Goal: Information Seeking & Learning: Learn about a topic

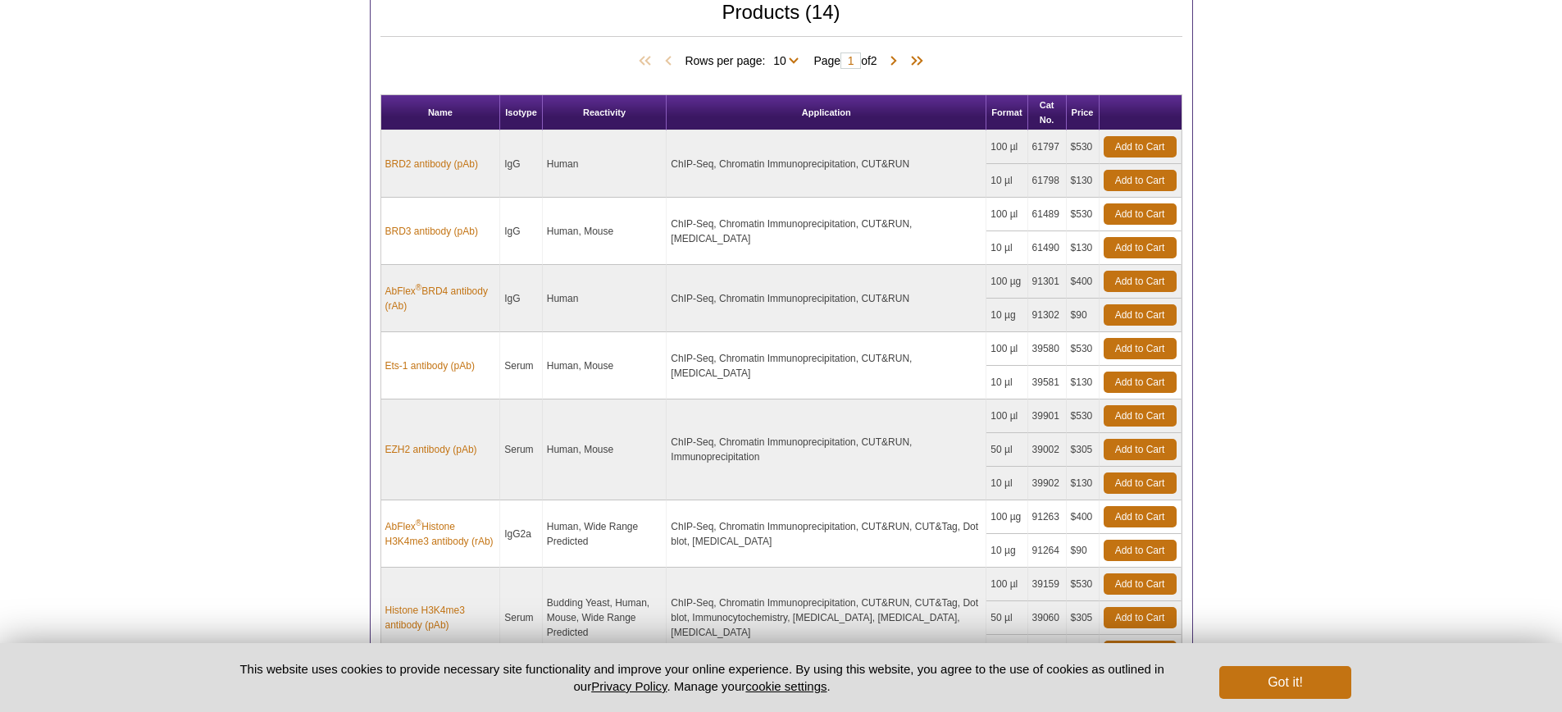
scroll to position [769, 0]
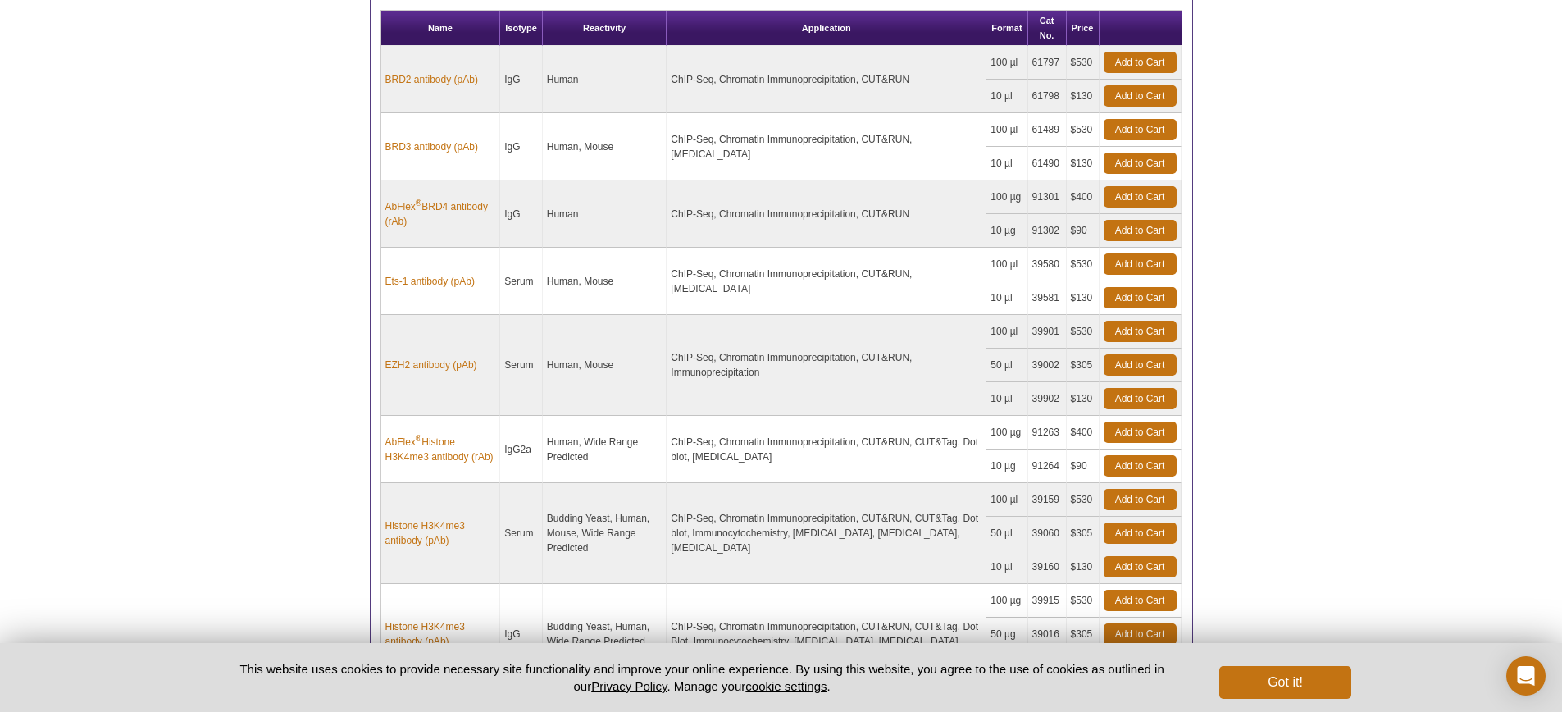
click at [1304, 707] on pint-cookie-banner "This website uses cookies to provide necessary site functionality and improve y…" at bounding box center [781, 677] width 1562 height 69
click at [1308, 677] on button "Got it!" at bounding box center [1284, 682] width 131 height 33
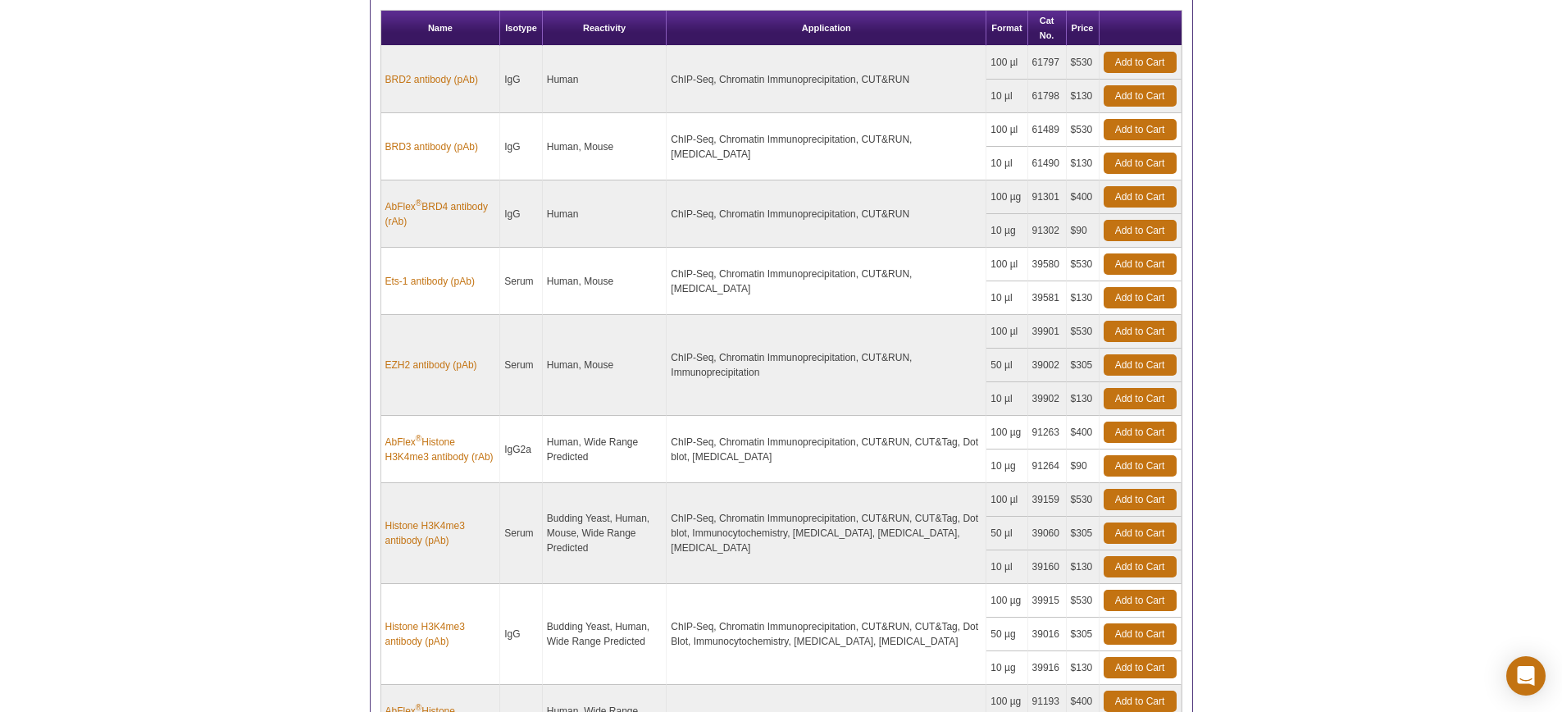
click at [165, 526] on div "Active Motif Logo Enabling Epigenetics Research 0 Search Skip to content Active…" at bounding box center [781, 194] width 1562 height 1877
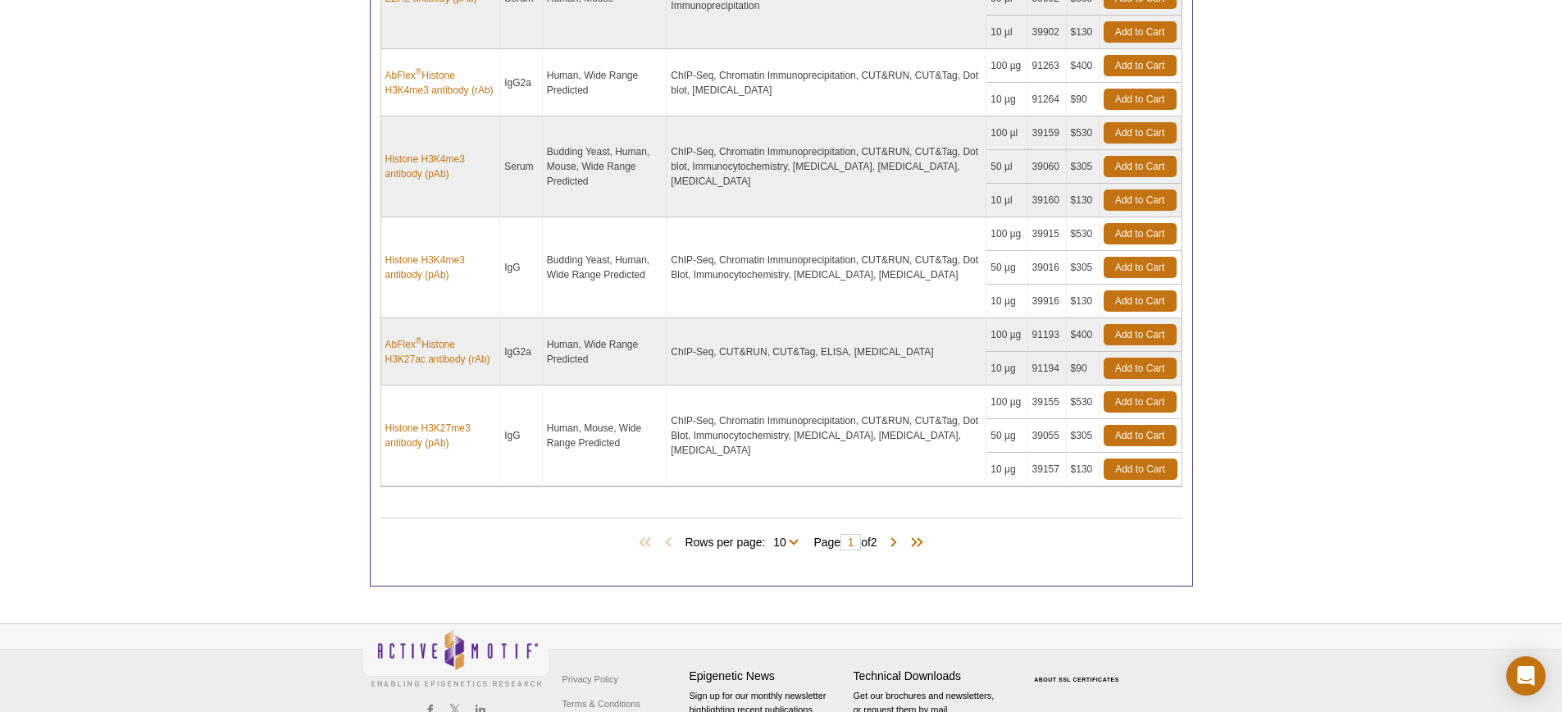
scroll to position [426, 0]
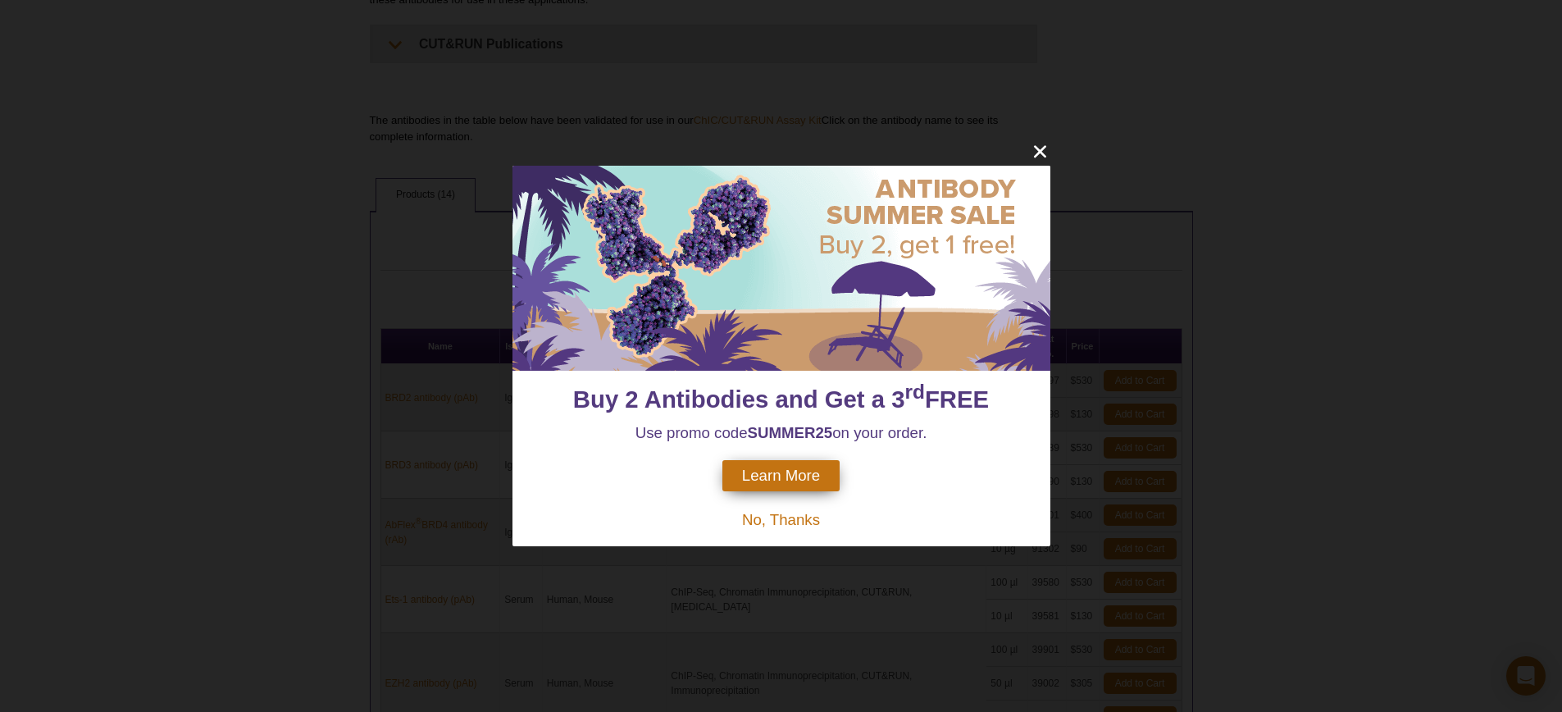
click at [1080, 116] on div "Buy 2 Antibodies and Get a 3 rd FREE Use promo code SUMMER25 on your order. Lea…" at bounding box center [781, 356] width 1562 height 712
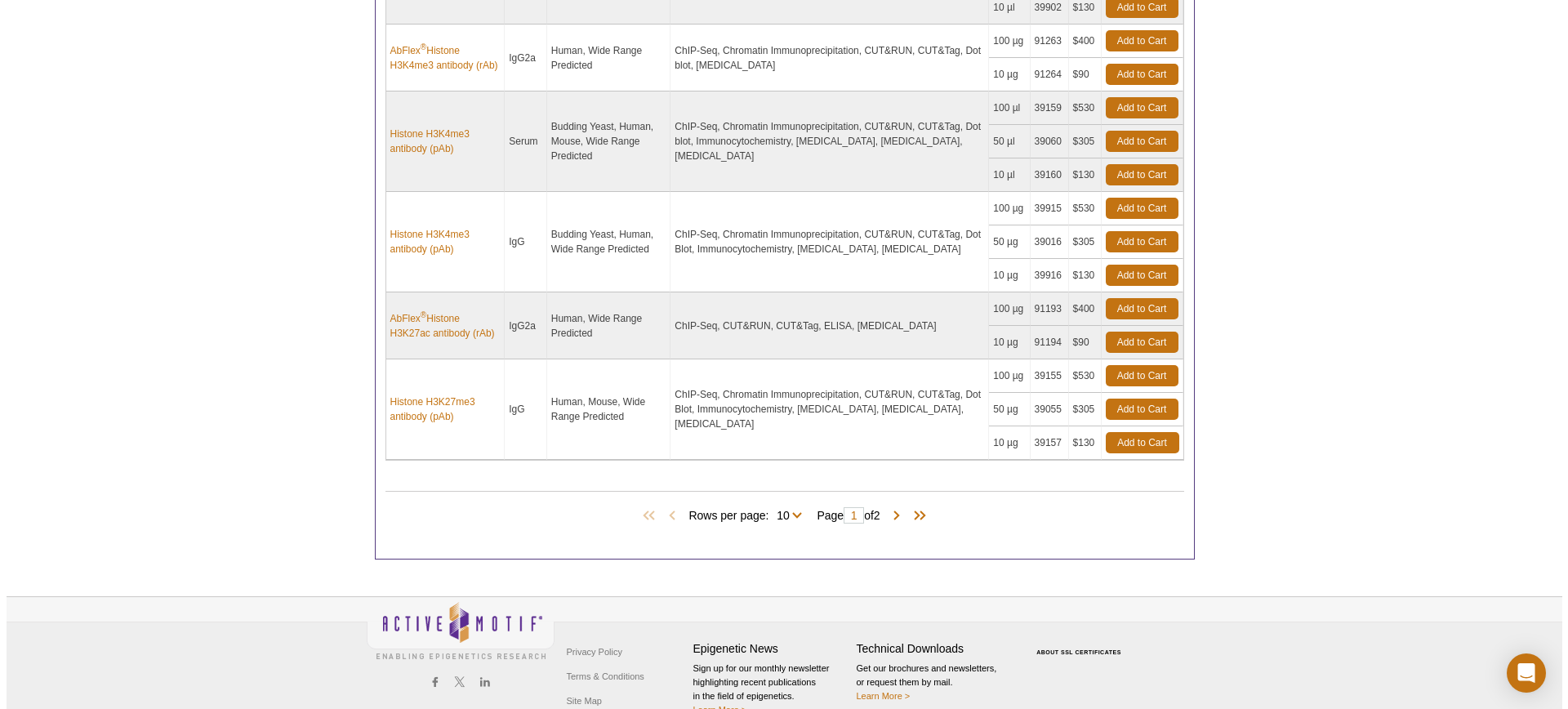
scroll to position [1141, 0]
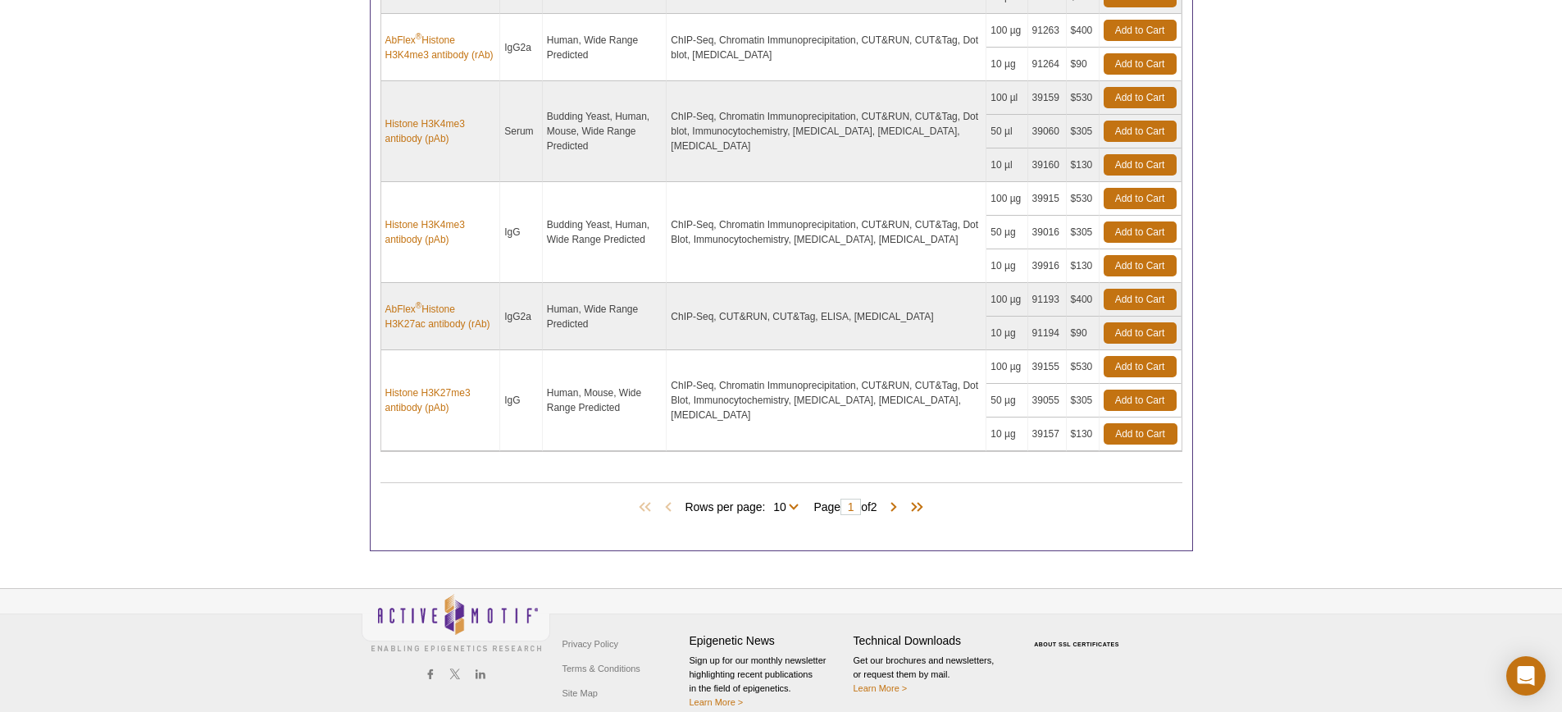
click at [885, 503] on span "Page 1 of 2" at bounding box center [845, 506] width 80 height 16
click at [894, 503] on span at bounding box center [893, 507] width 16 height 16
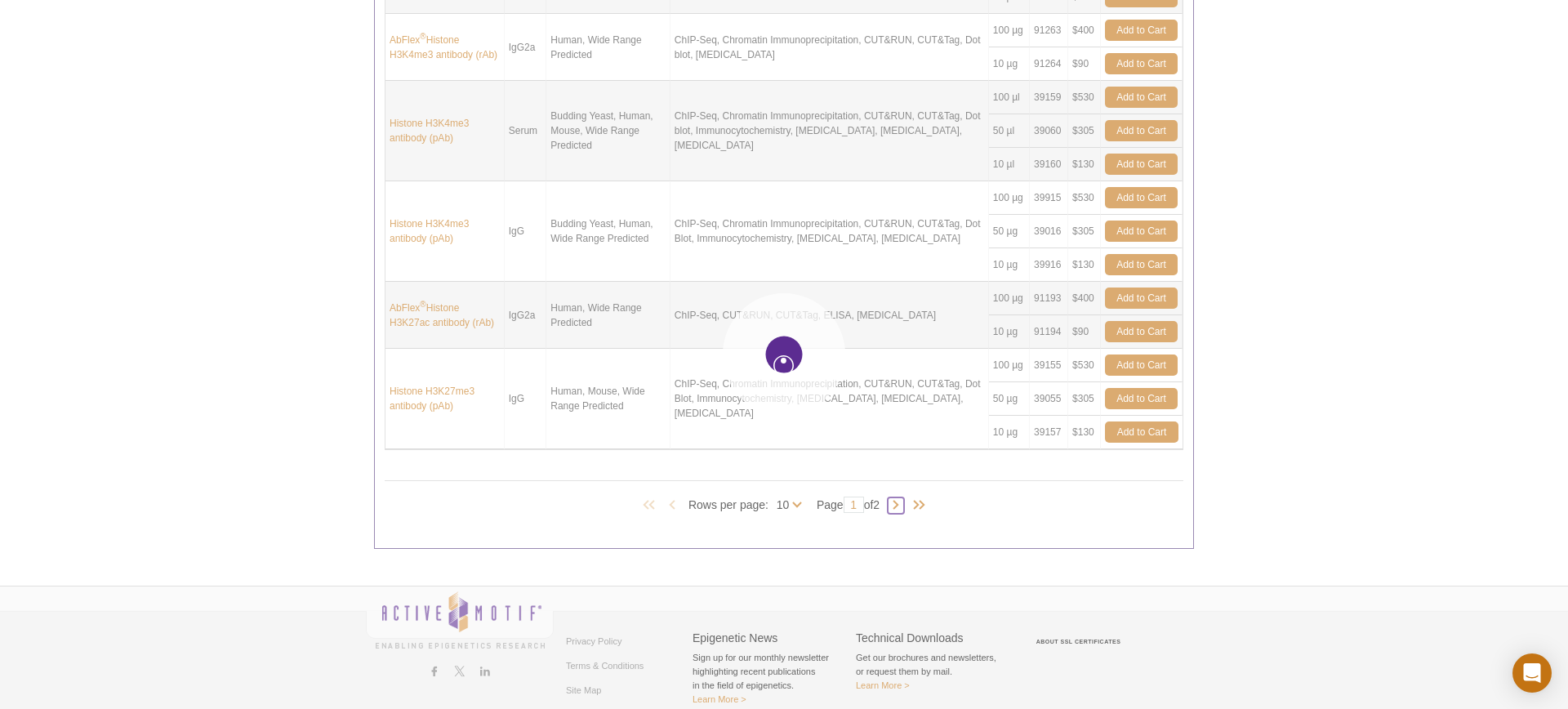
type input "2"
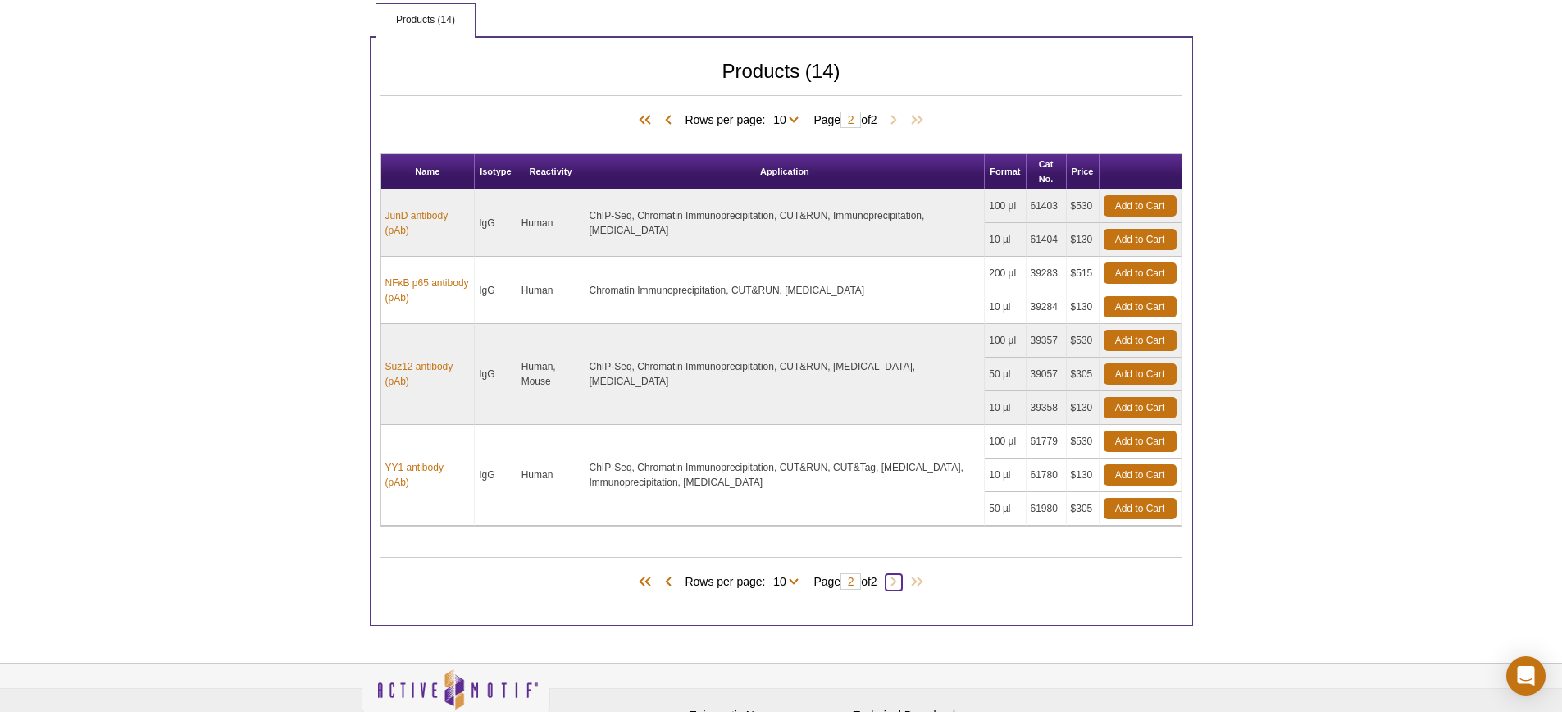
scroll to position [0, 0]
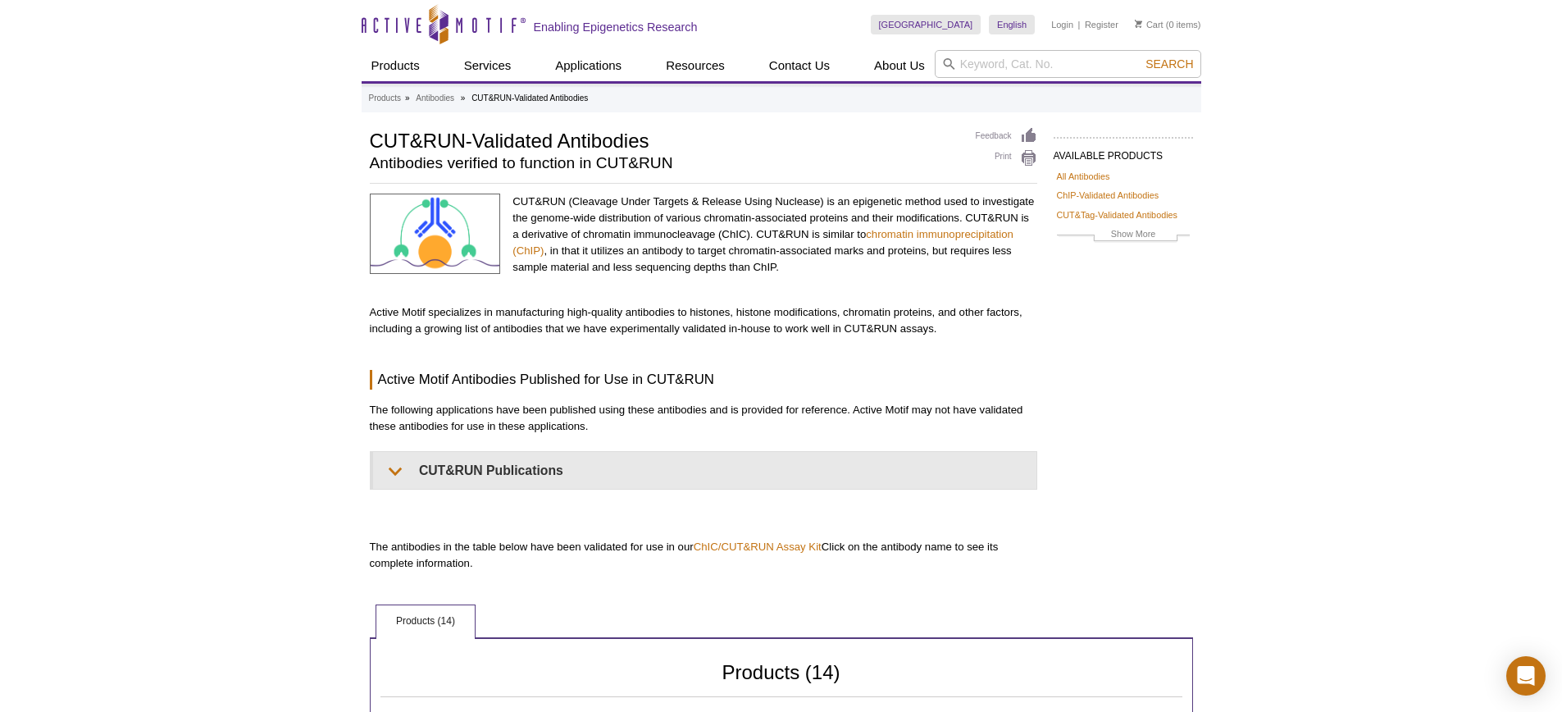
drag, startPoint x: 205, startPoint y: 526, endPoint x: 112, endPoint y: 536, distance: 93.2
click at [111, 536] on div "Active Motif Logo Enabling Epigenetics Research 0 Search Skip to content Active…" at bounding box center [781, 703] width 1562 height 1407
click at [621, 217] on p "CUT&RUN (Cleavage Under Targets & Release Using Nuclease) is an epigenetic meth…" at bounding box center [774, 234] width 524 height 82
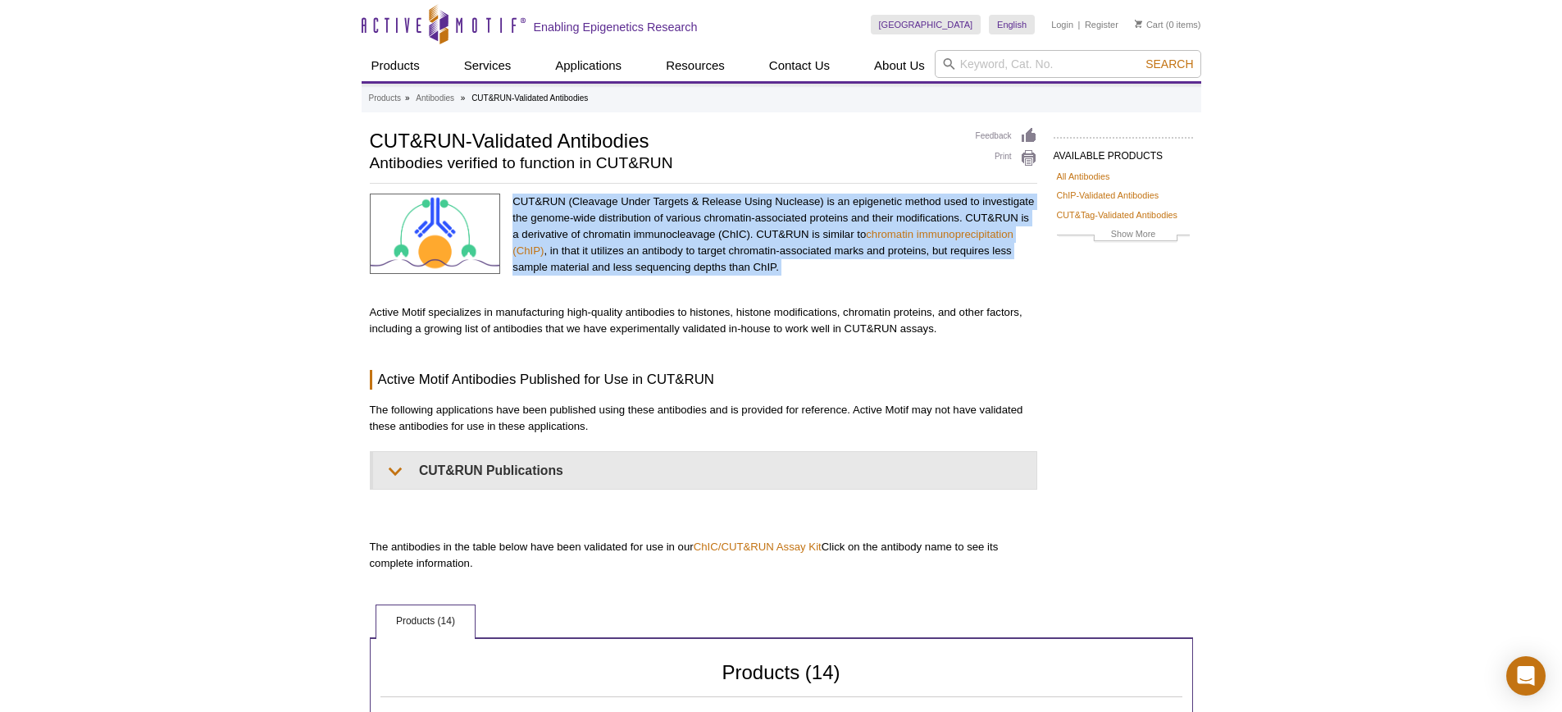
click at [621, 217] on p "CUT&RUN (Cleavage Under Targets & Release Using Nuclease) is an epigenetic meth…" at bounding box center [774, 234] width 524 height 82
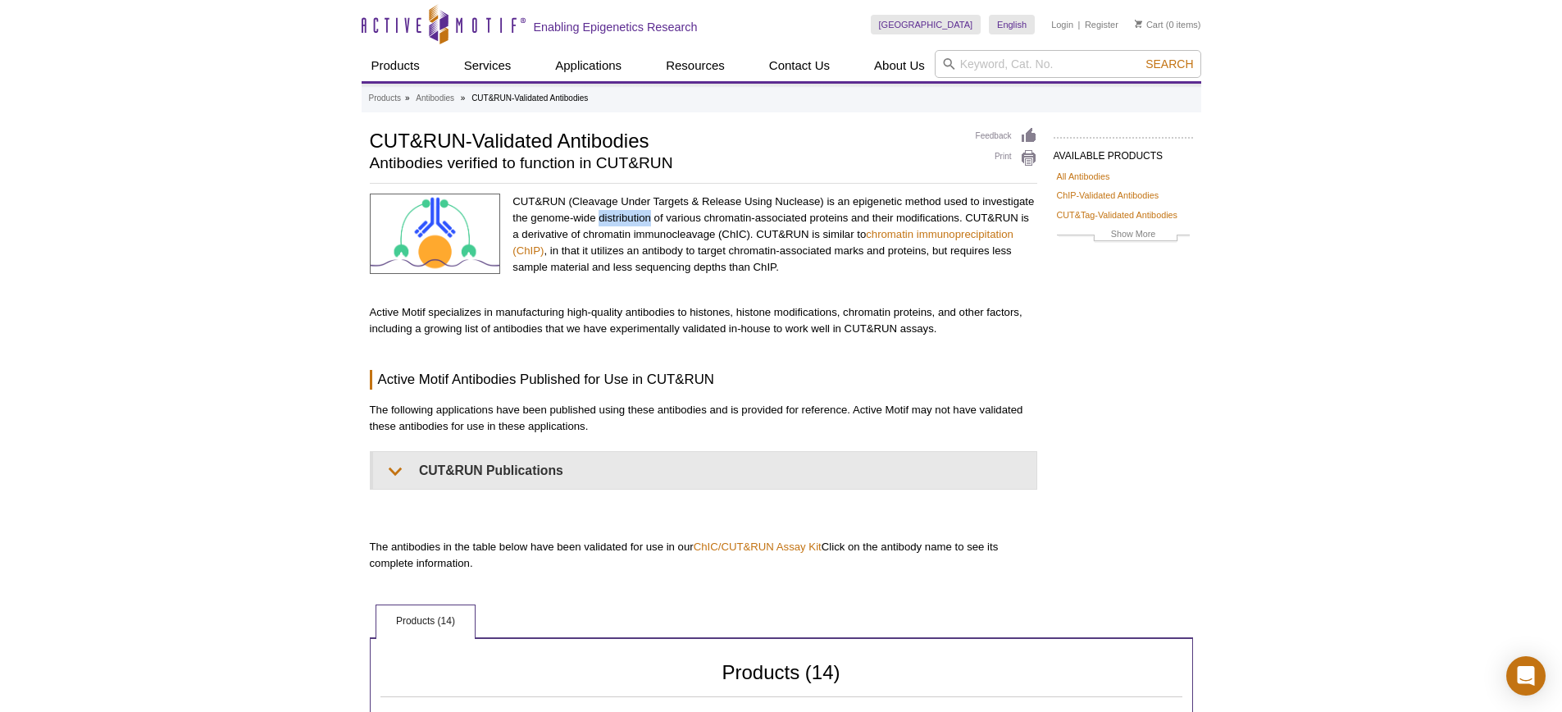
click at [621, 217] on p "CUT&RUN (Cleavage Under Targets & Release Using Nuclease) is an epigenetic meth…" at bounding box center [774, 234] width 524 height 82
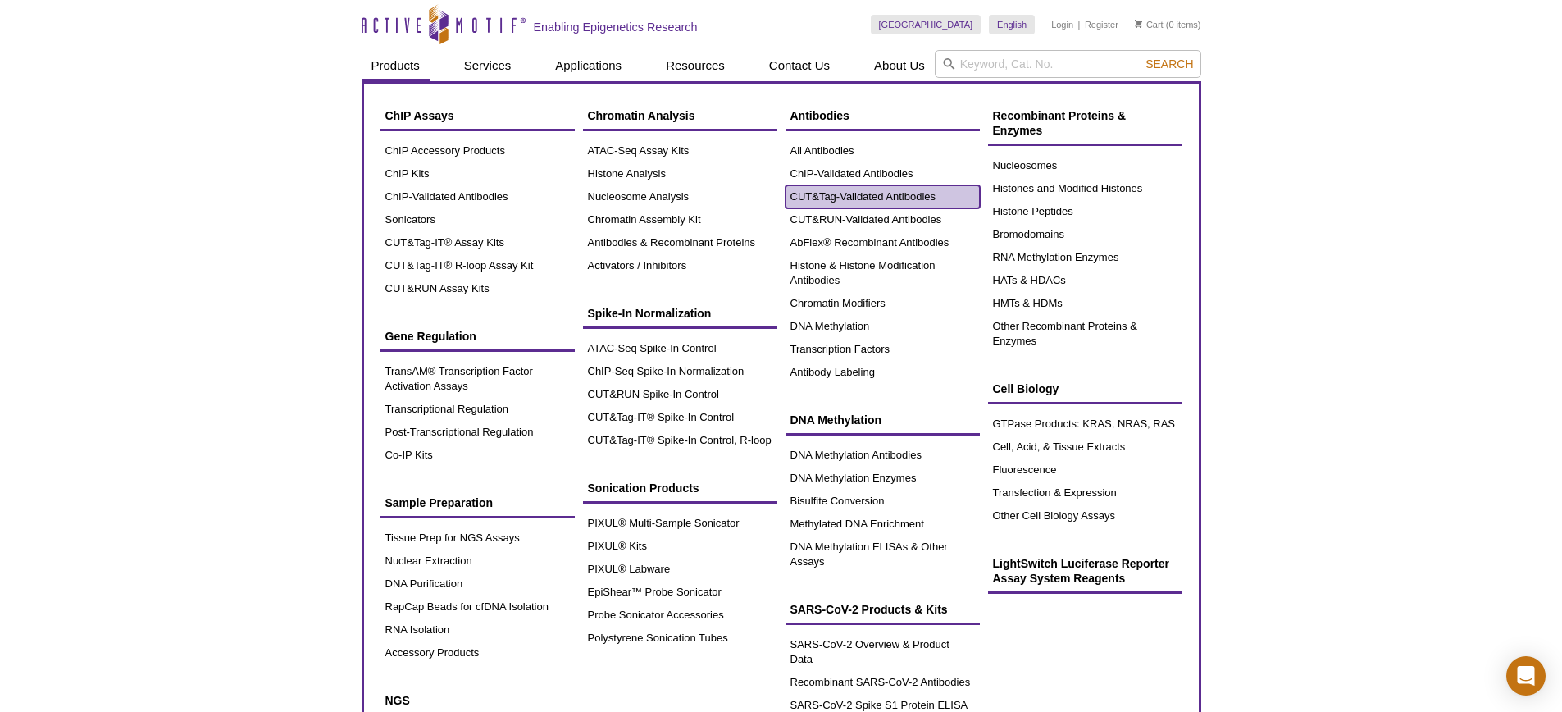
click at [859, 193] on link "CUT&Tag-Validated Antibodies" at bounding box center [882, 196] width 194 height 23
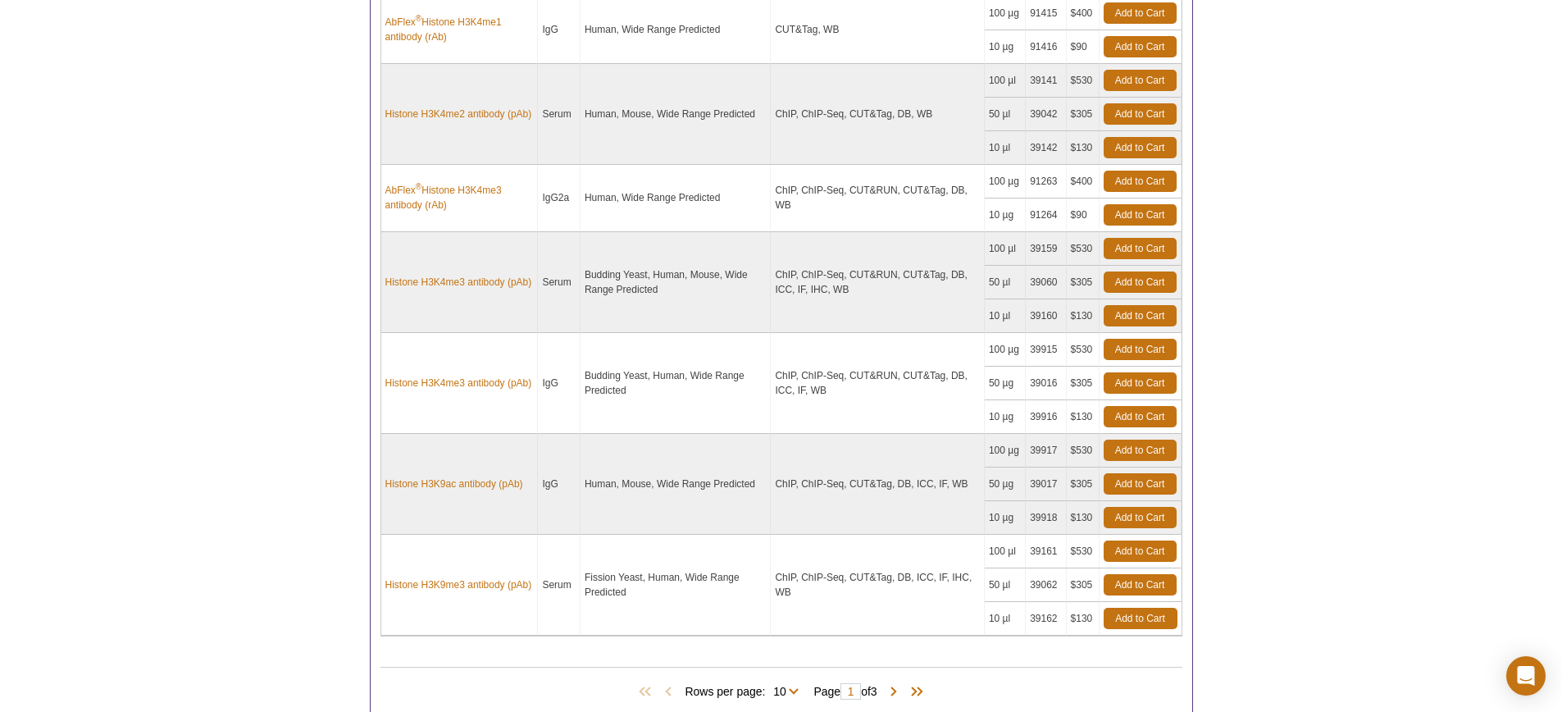
scroll to position [1322, 0]
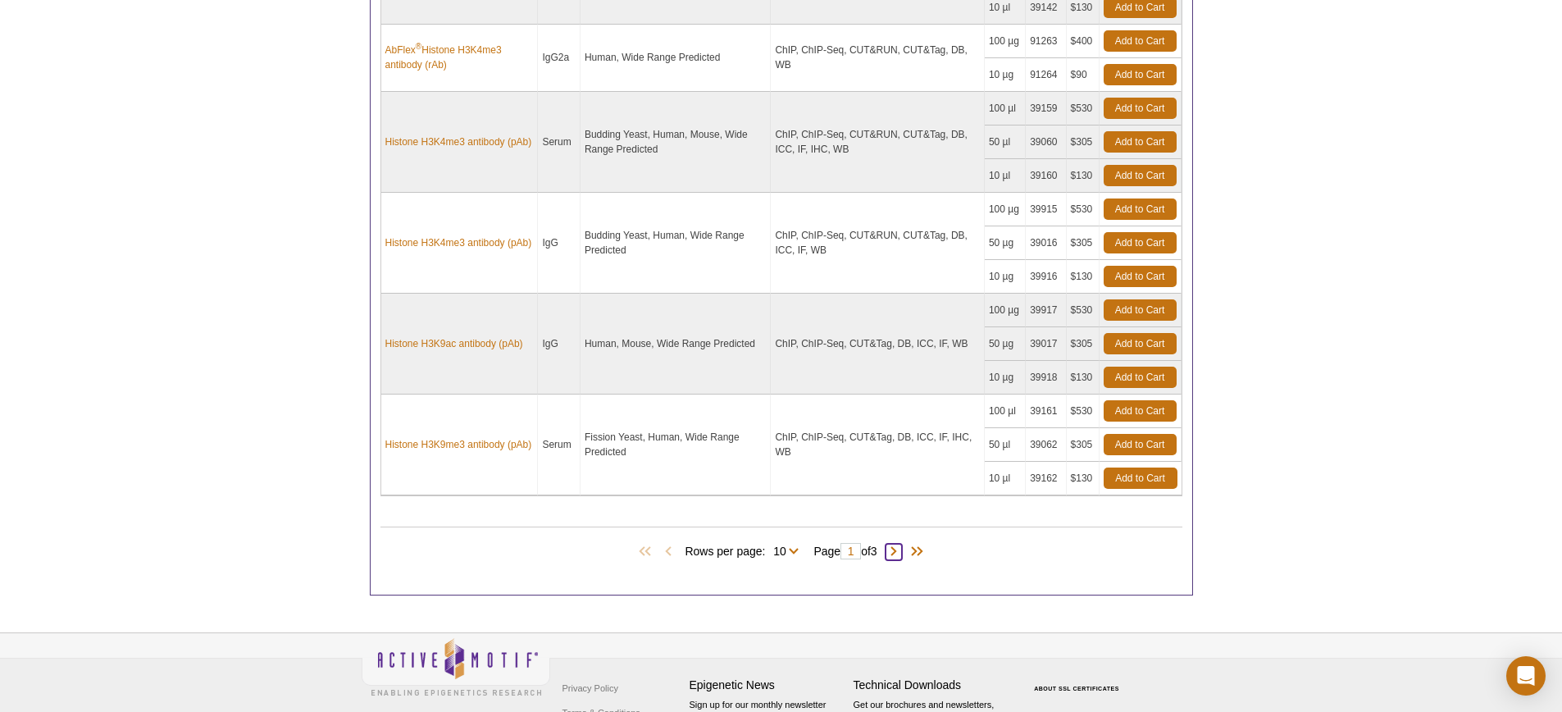
click at [896, 547] on span at bounding box center [893, 552] width 16 height 16
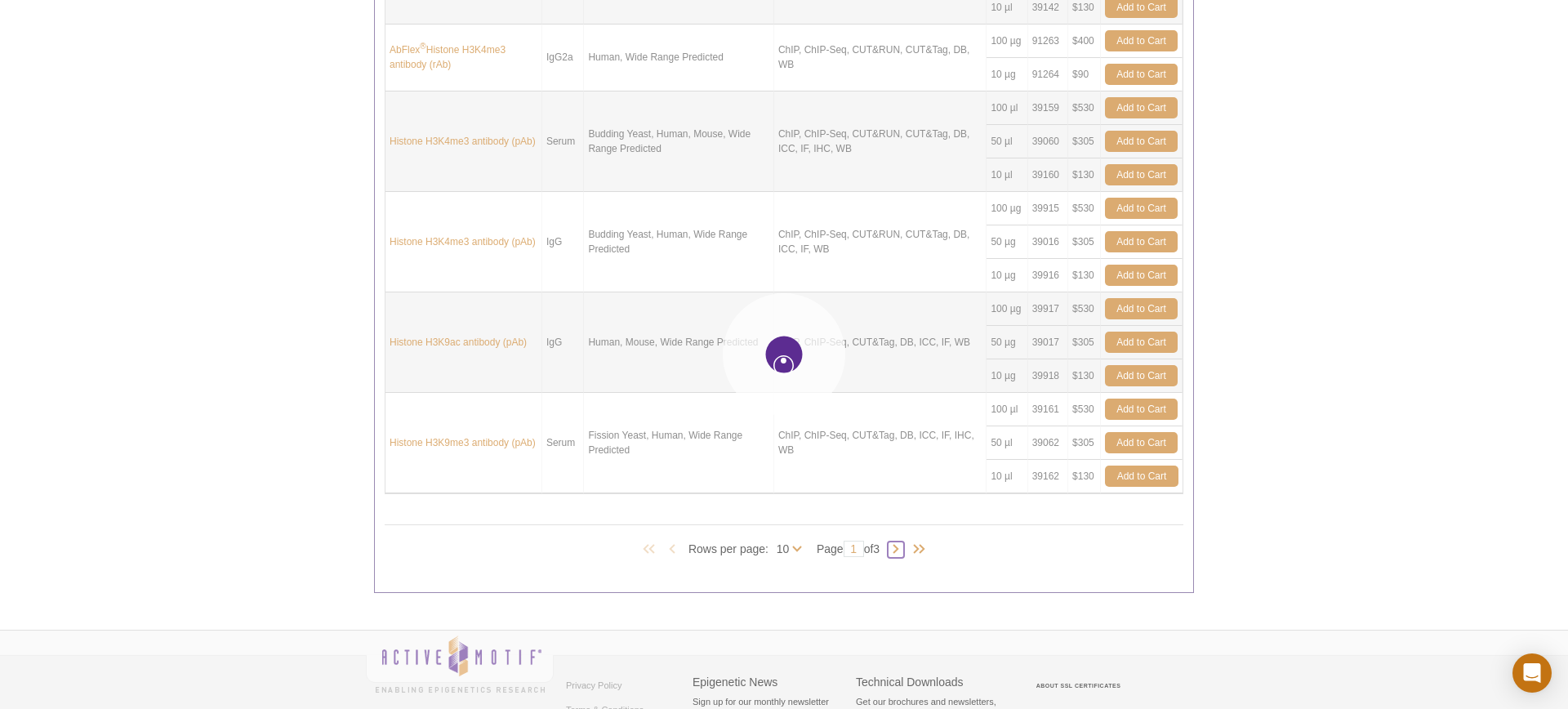
type input "2"
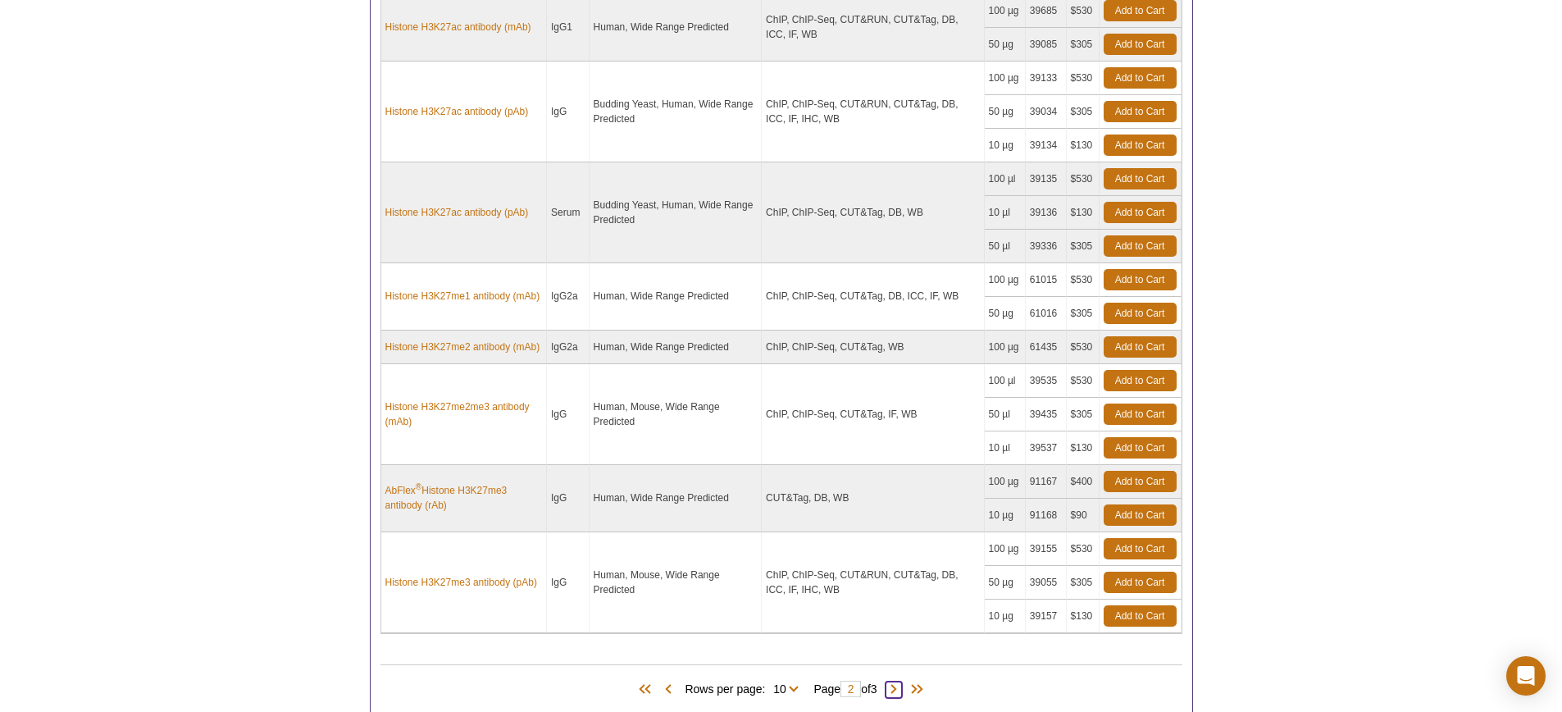
scroll to position [1227, 0]
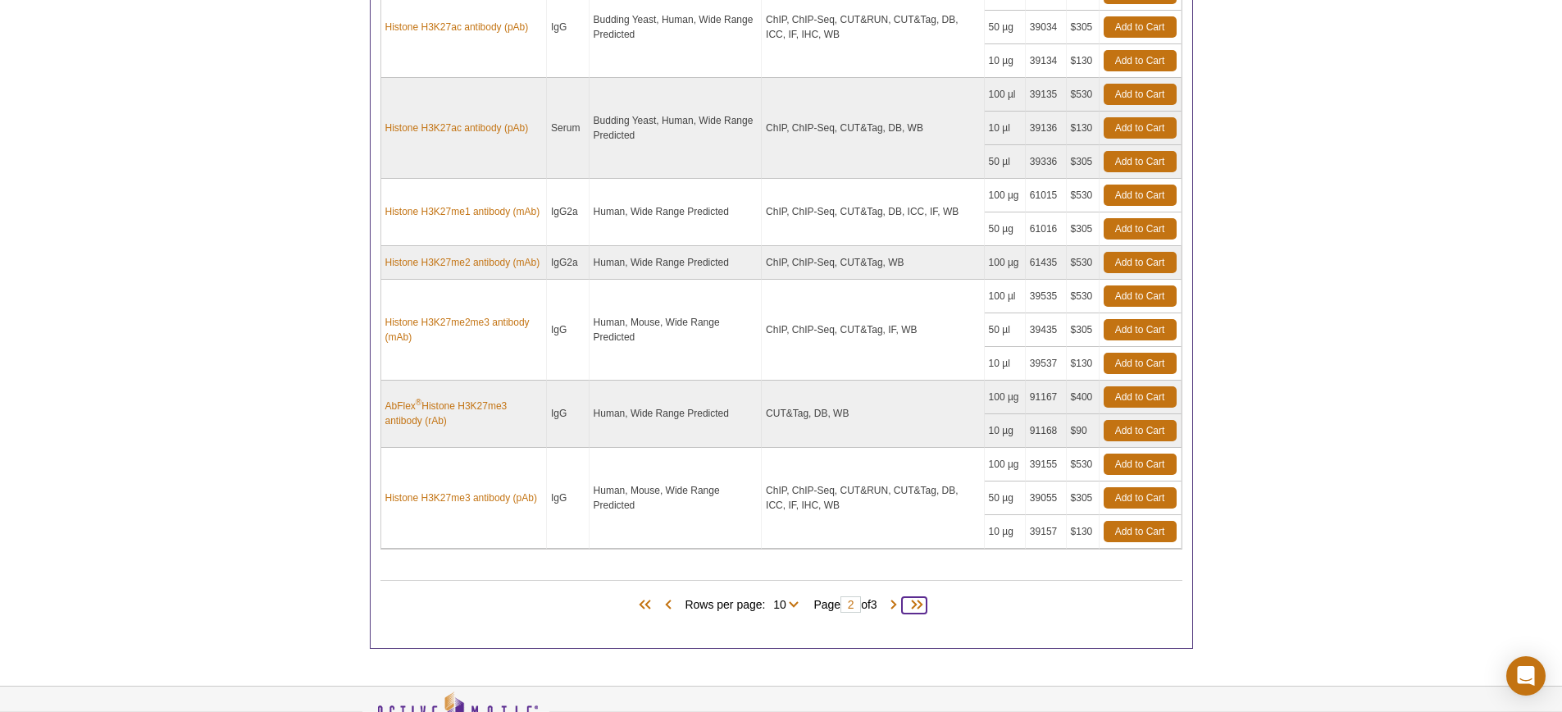
click at [908, 606] on span at bounding box center [914, 605] width 25 height 16
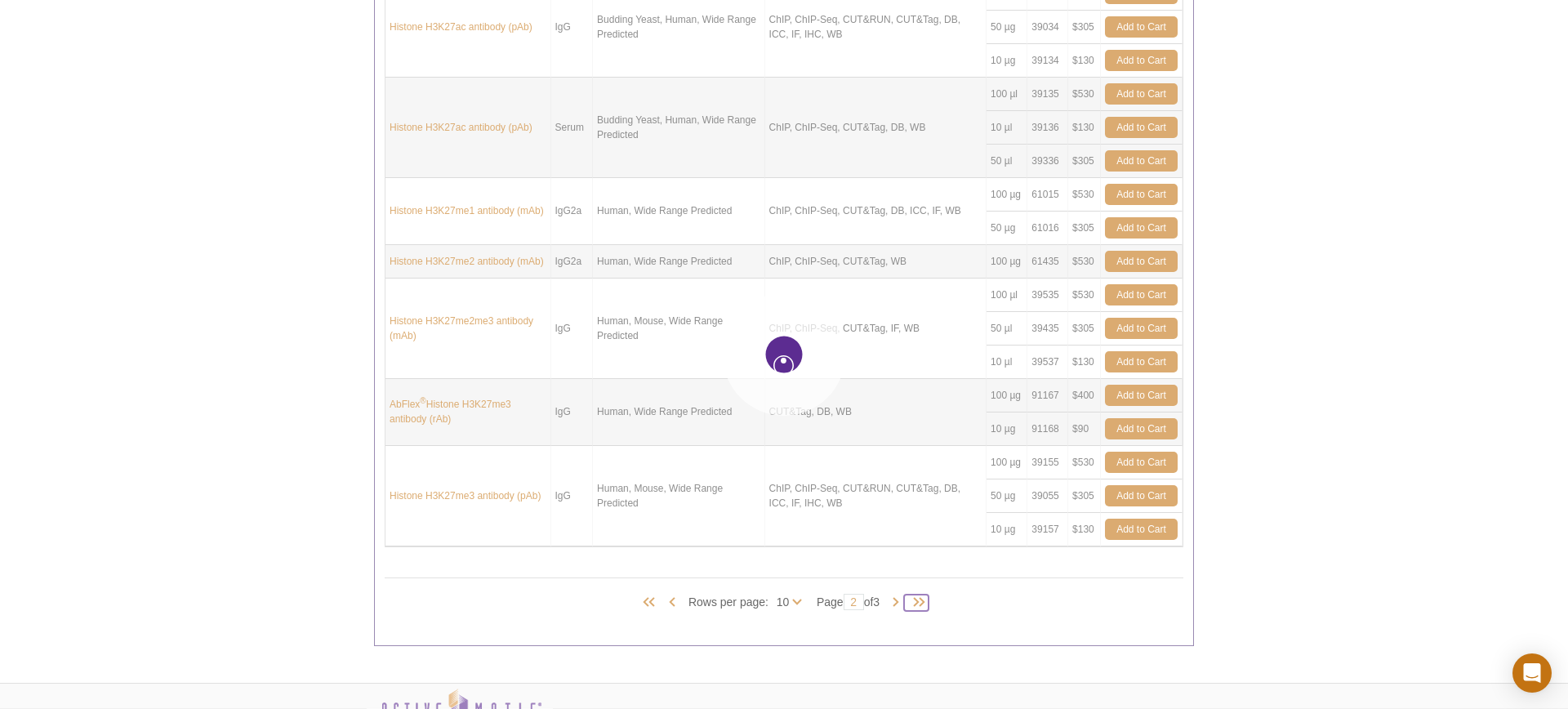
type input "3"
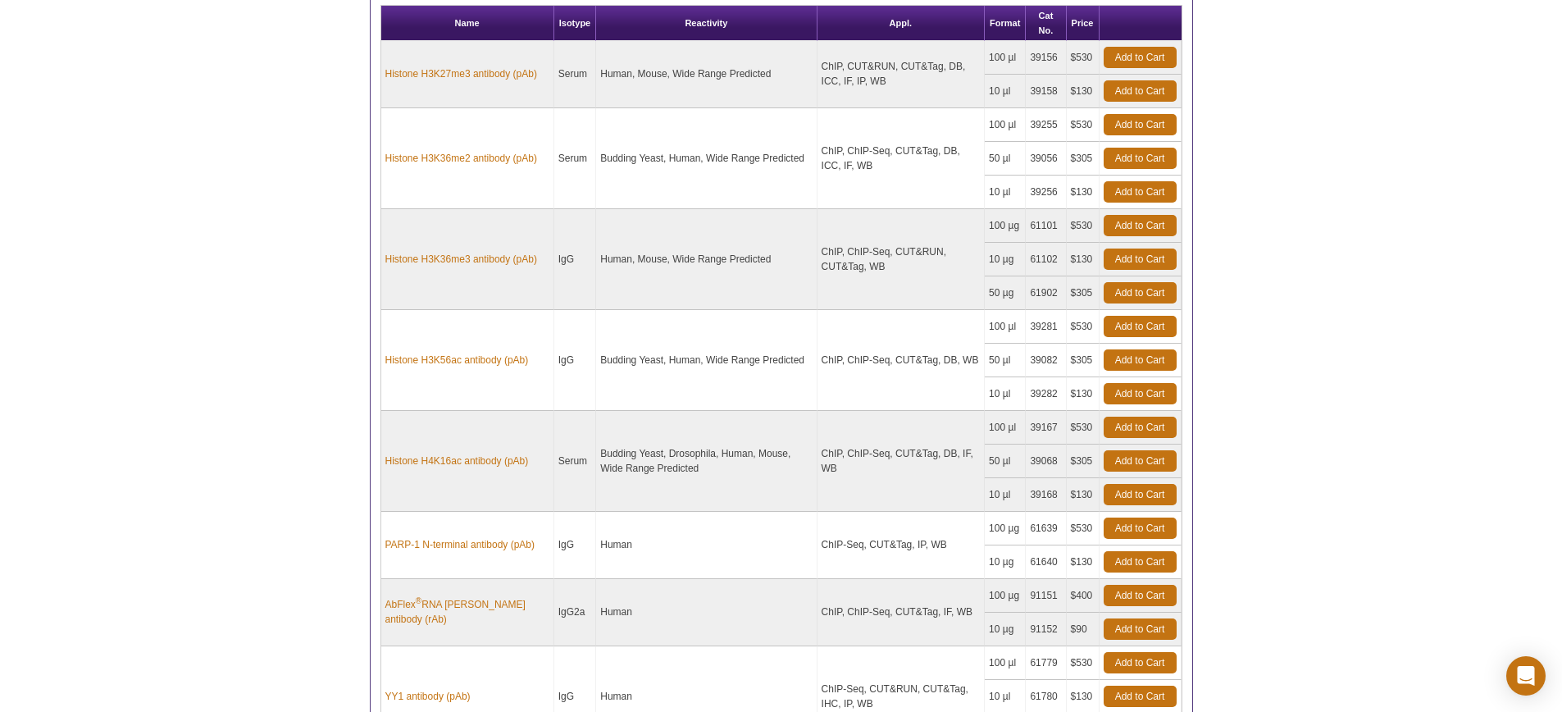
scroll to position [972, 0]
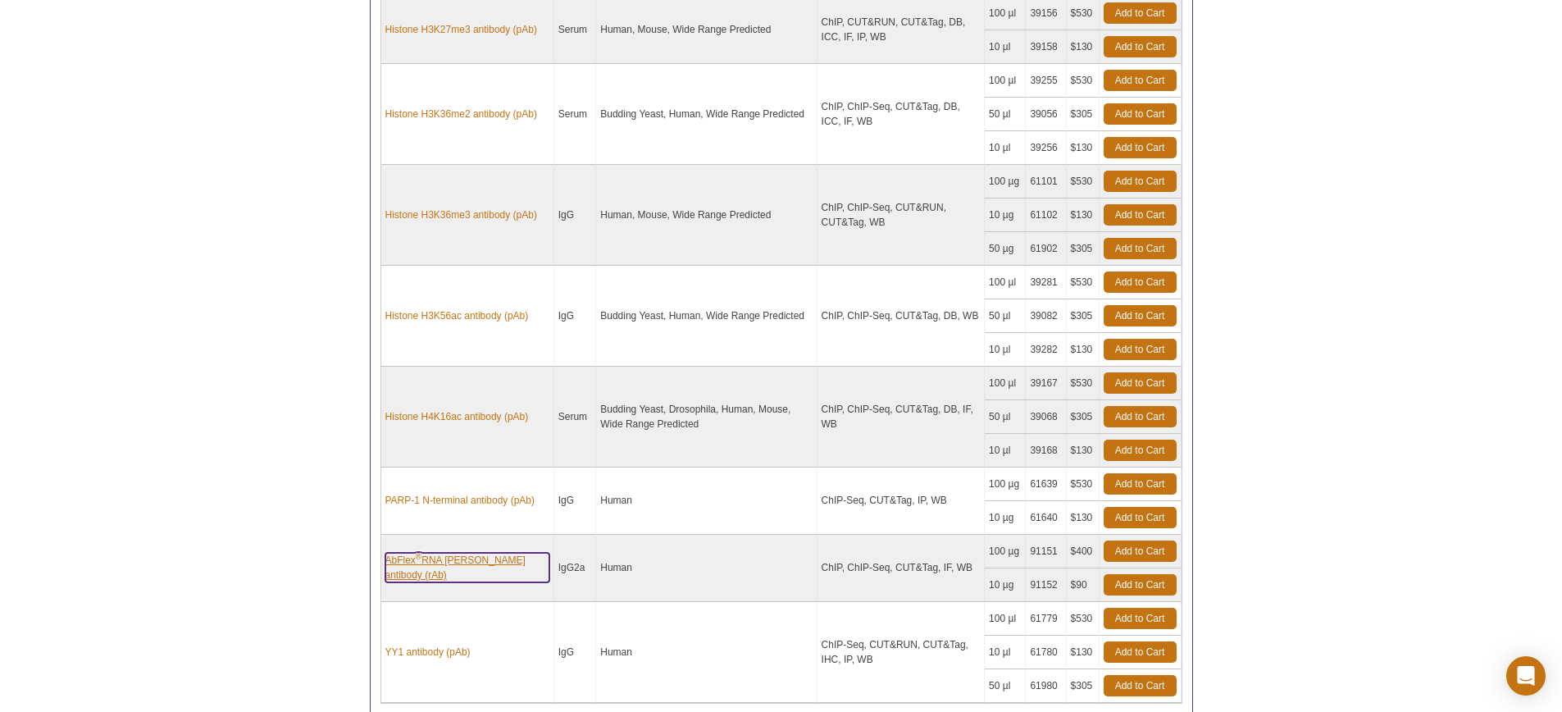
click at [443, 554] on link "AbFlex ® RNA [PERSON_NAME] antibody (rAb)" at bounding box center [467, 568] width 164 height 30
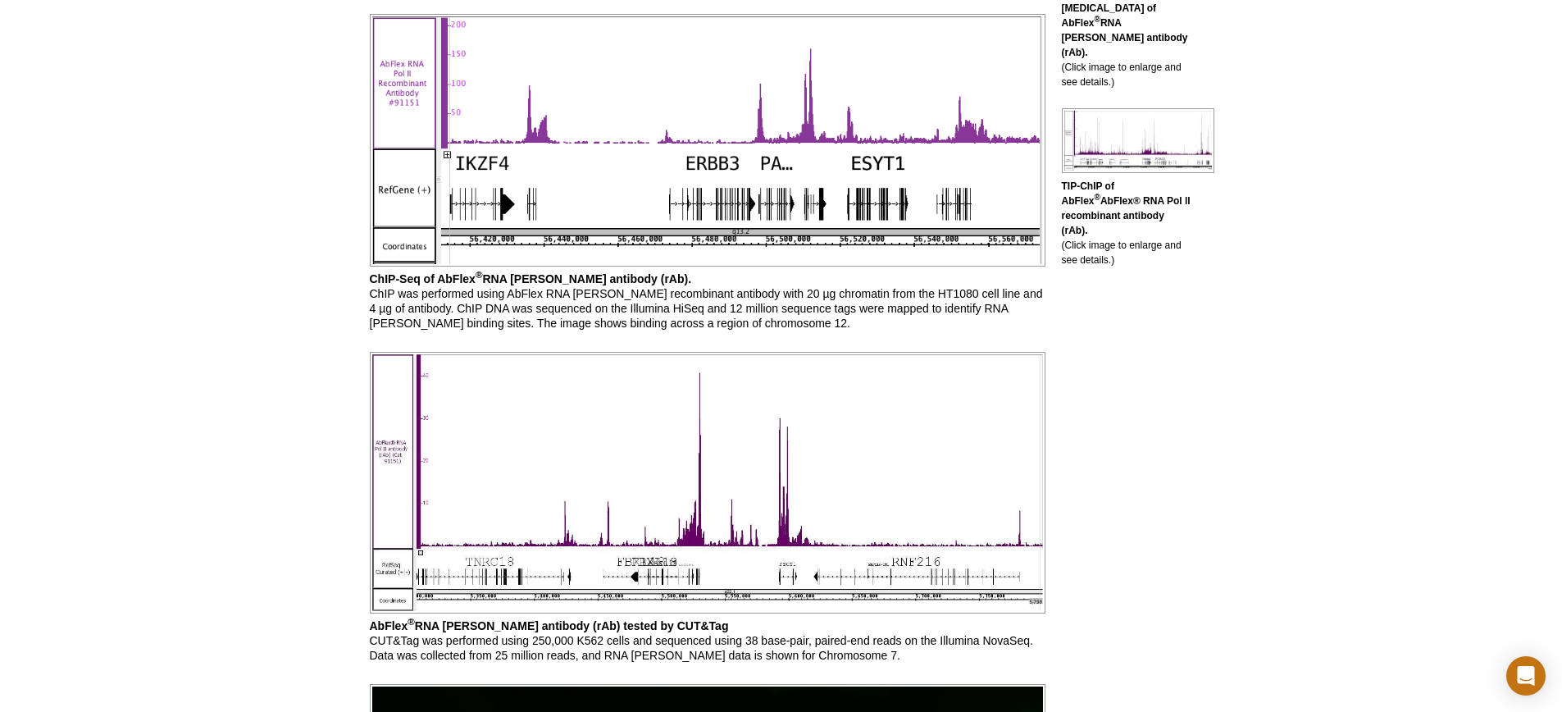
scroll to position [1158, 0]
